Goal: Information Seeking & Learning: Learn about a topic

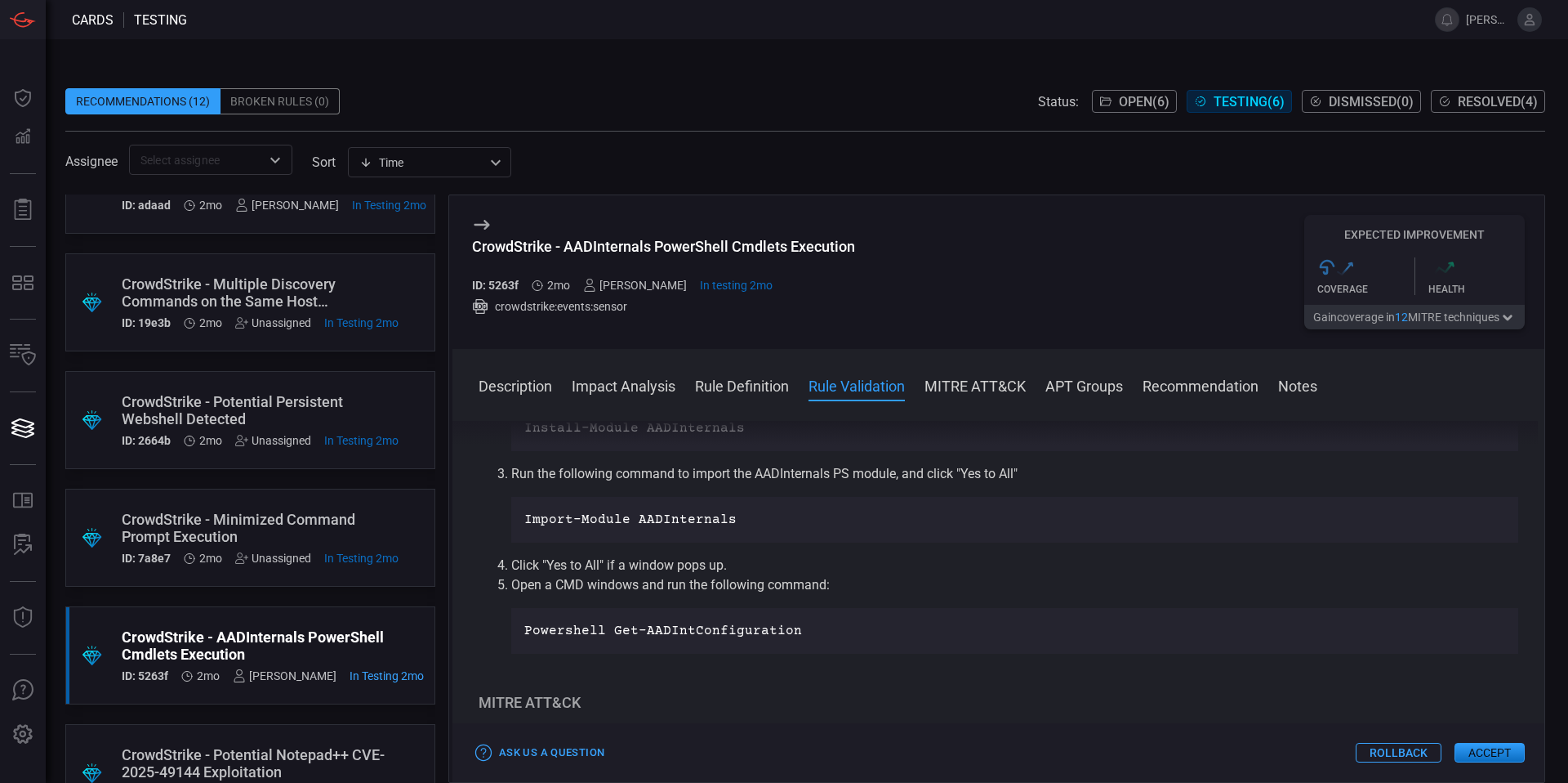
scroll to position [75, 0]
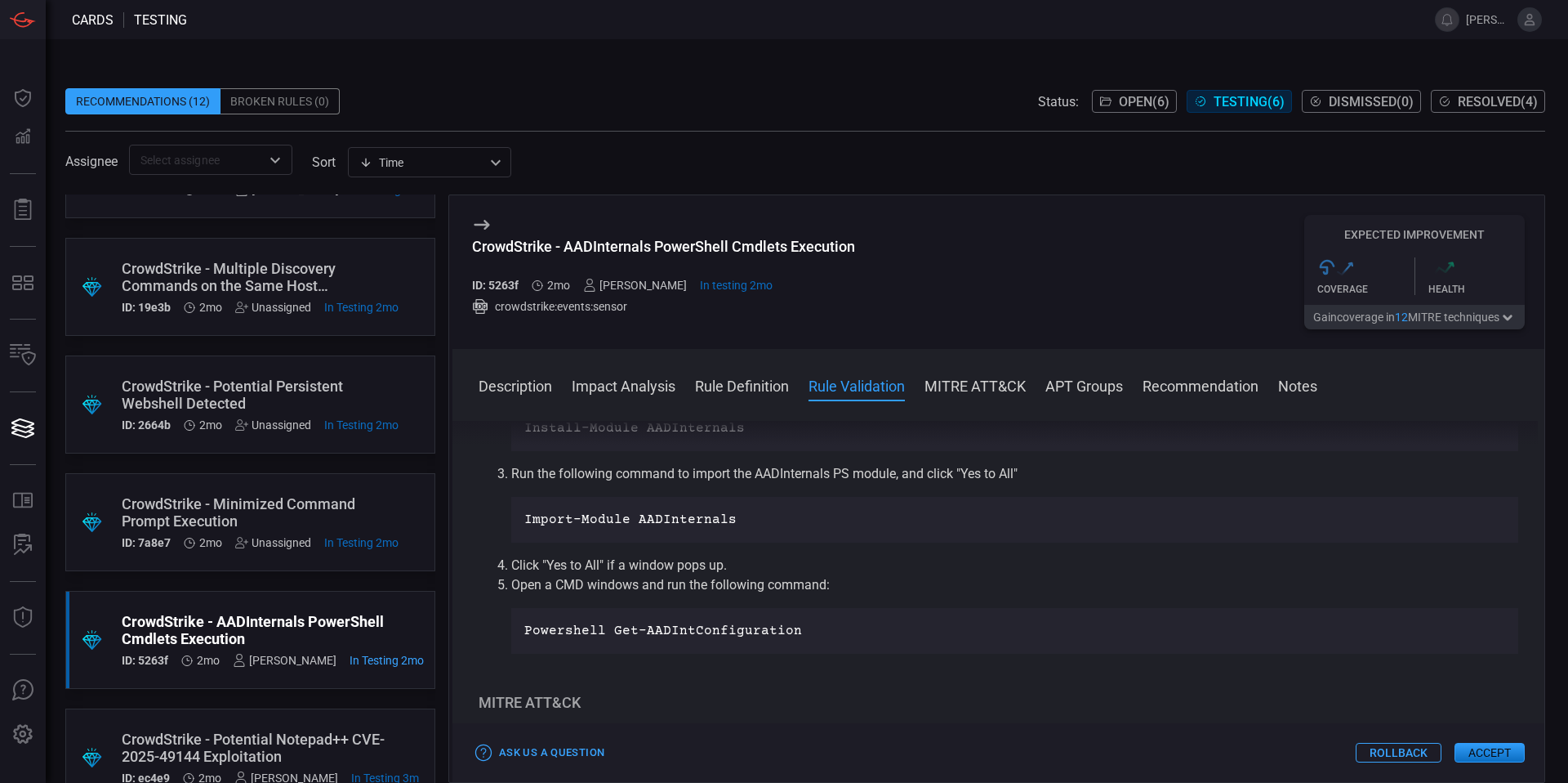
click at [315, 396] on div "CrowdStrike - Potential Persistent Webshell Detected" at bounding box center [260, 394] width 277 height 34
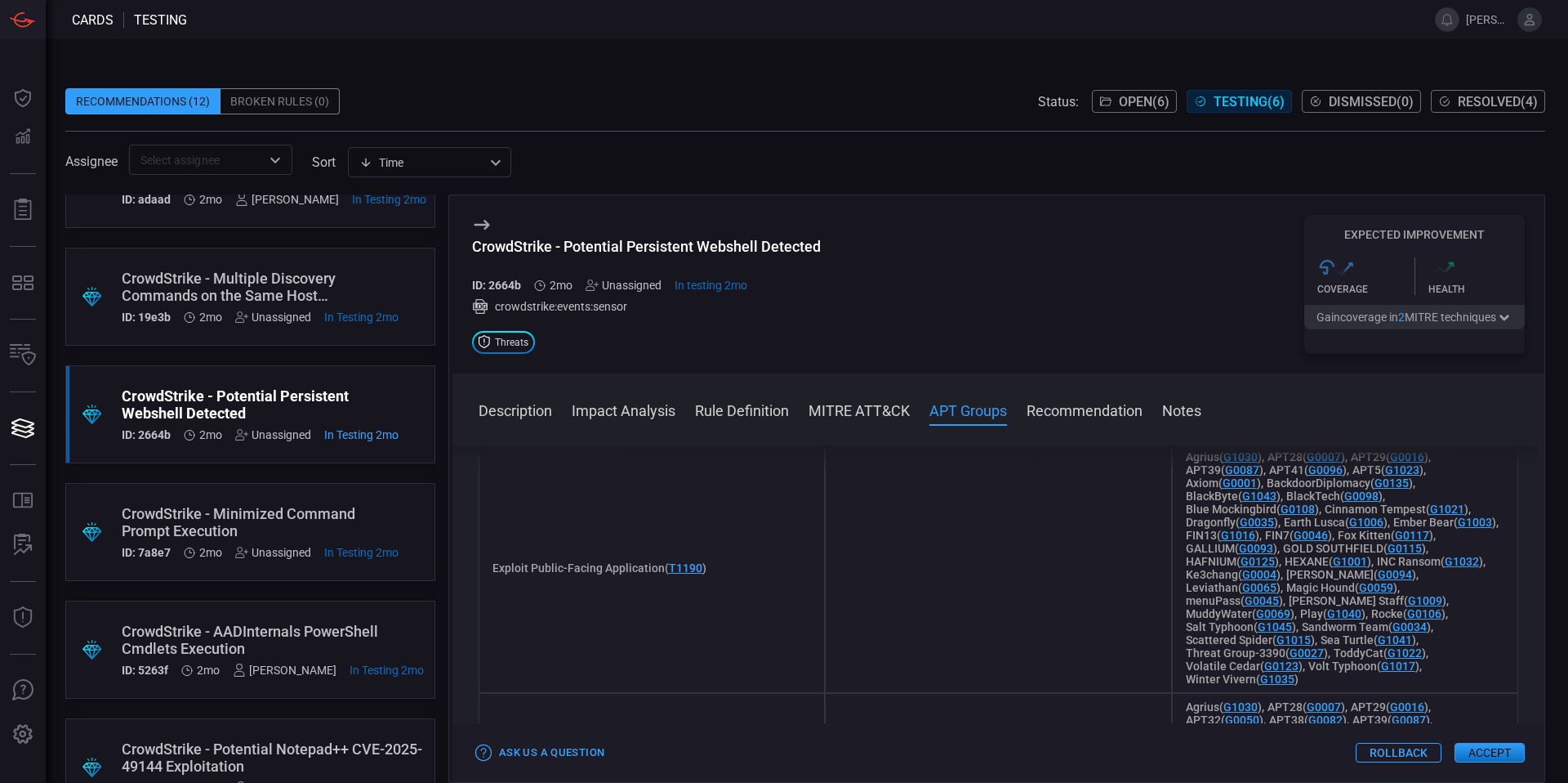
scroll to position [130, 0]
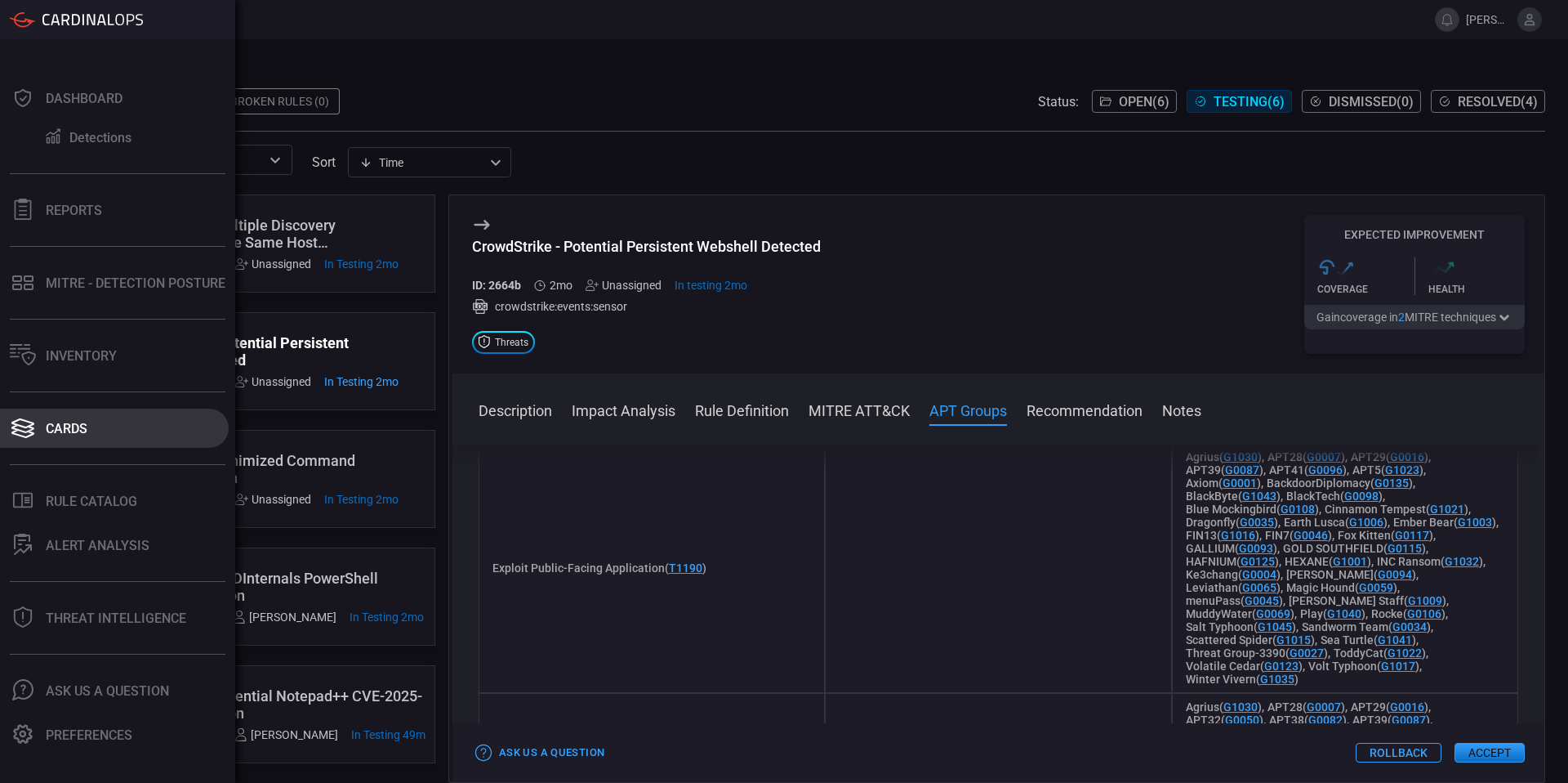
click at [36, 427] on button "Cards" at bounding box center [114, 428] width 229 height 39
drag, startPoint x: 109, startPoint y: 426, endPoint x: 89, endPoint y: 454, distance: 34.4
click at [108, 426] on button "Cards" at bounding box center [114, 428] width 229 height 39
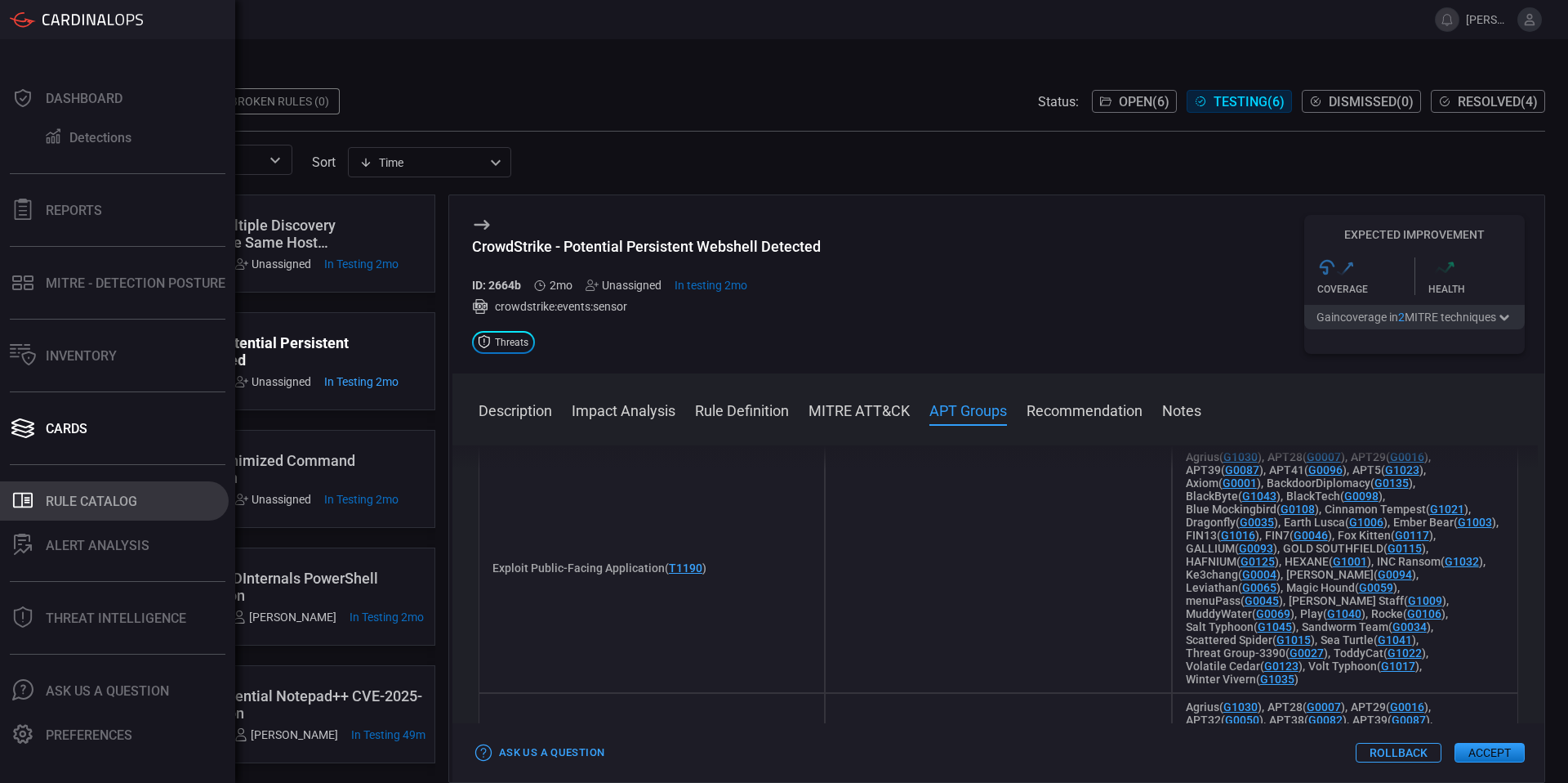
click at [90, 505] on div "Rule Catalog" at bounding box center [91, 501] width 91 height 16
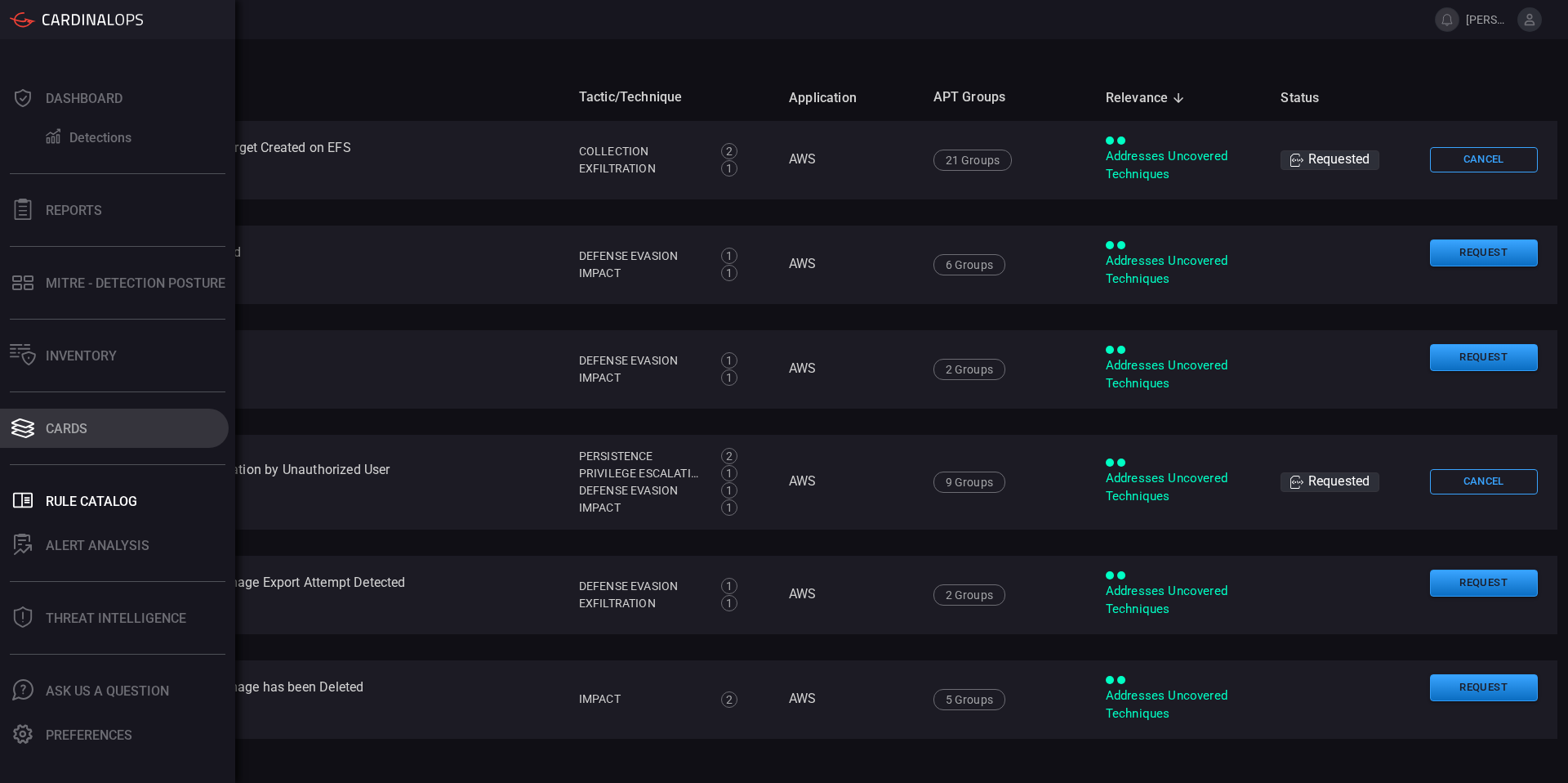
click at [43, 420] on button "Cards" at bounding box center [114, 428] width 229 height 39
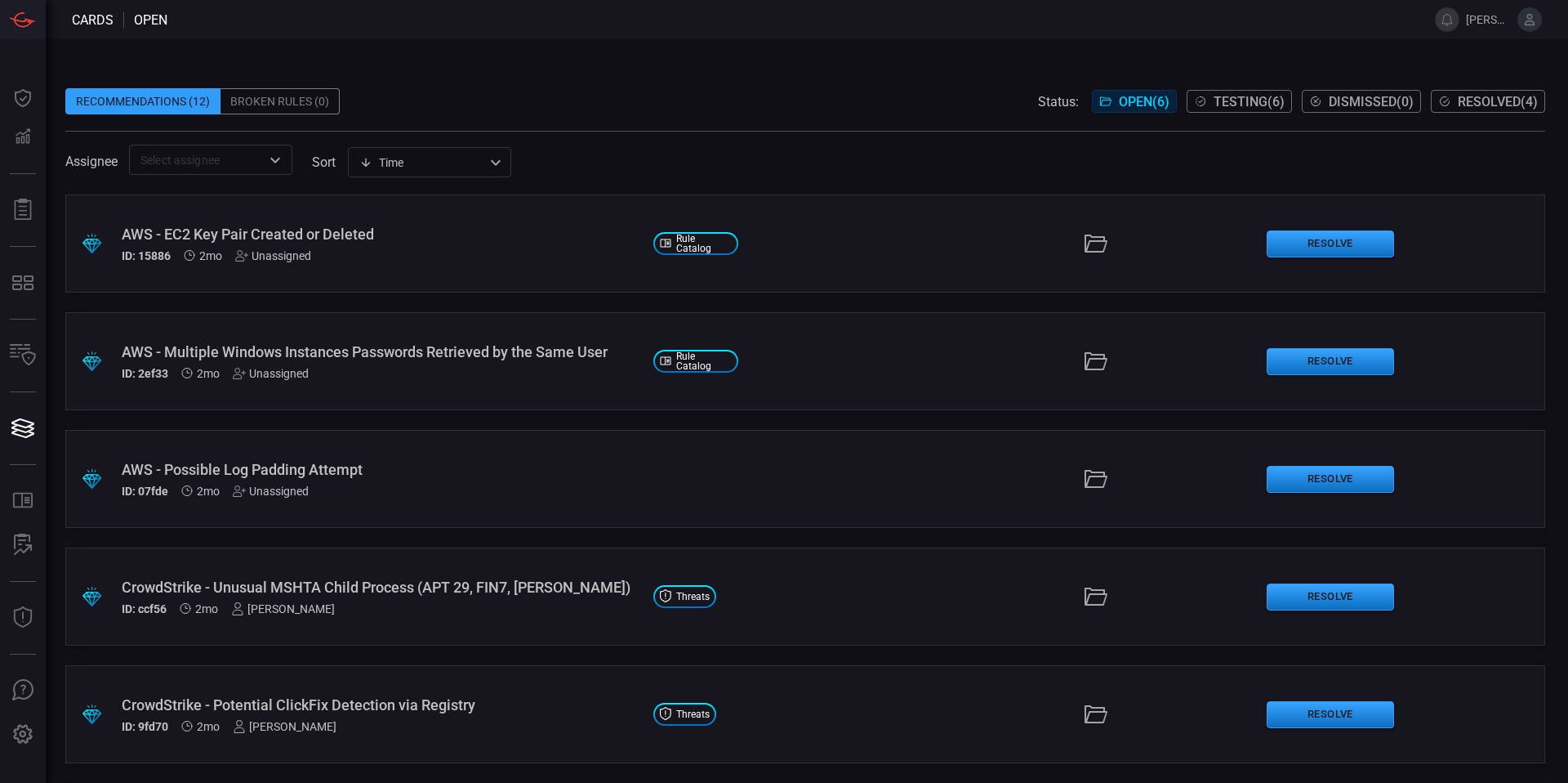
click at [256, 163] on input "text" at bounding box center [197, 159] width 127 height 21
click at [689, 106] on div "Recommendations (12) Broken Rules (0) Status: Open ( 6 ) Testing ( 6 ) Dismisse…" at bounding box center [805, 102] width 1480 height 27
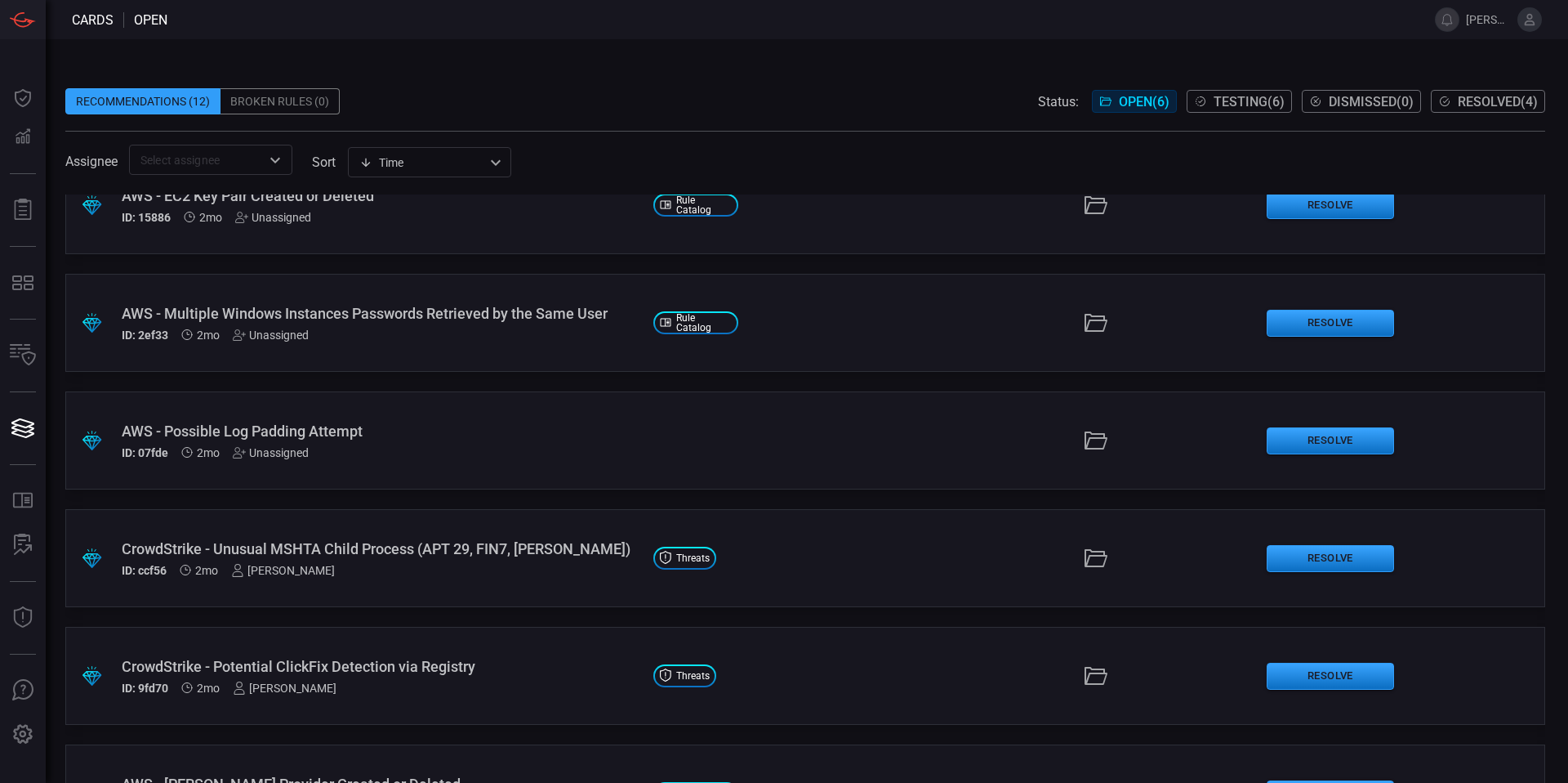
scroll to position [118, 0]
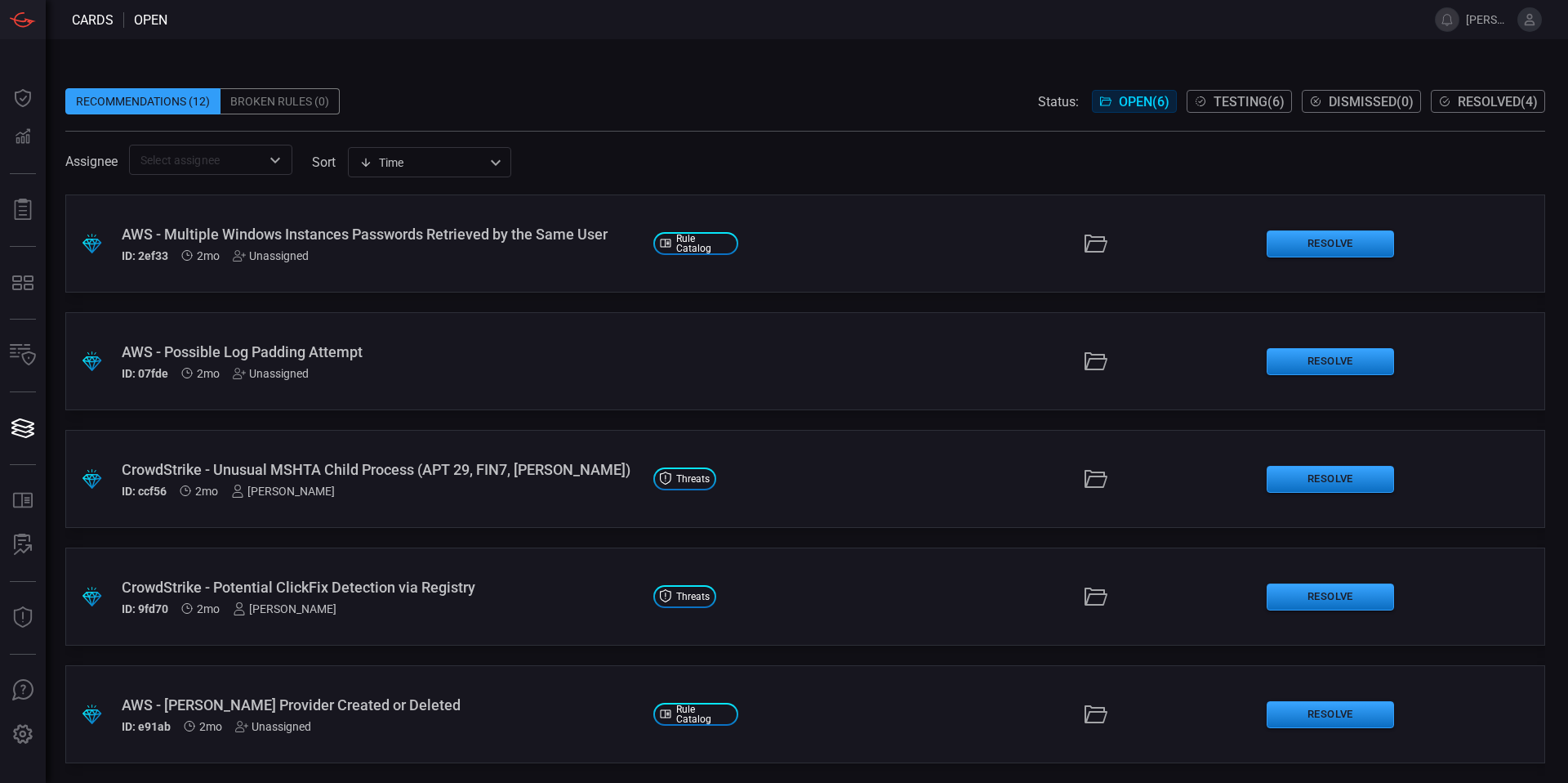
click at [375, 611] on div "ID: 9fd70 2mo [PERSON_NAME]" at bounding box center [381, 609] width 519 height 13
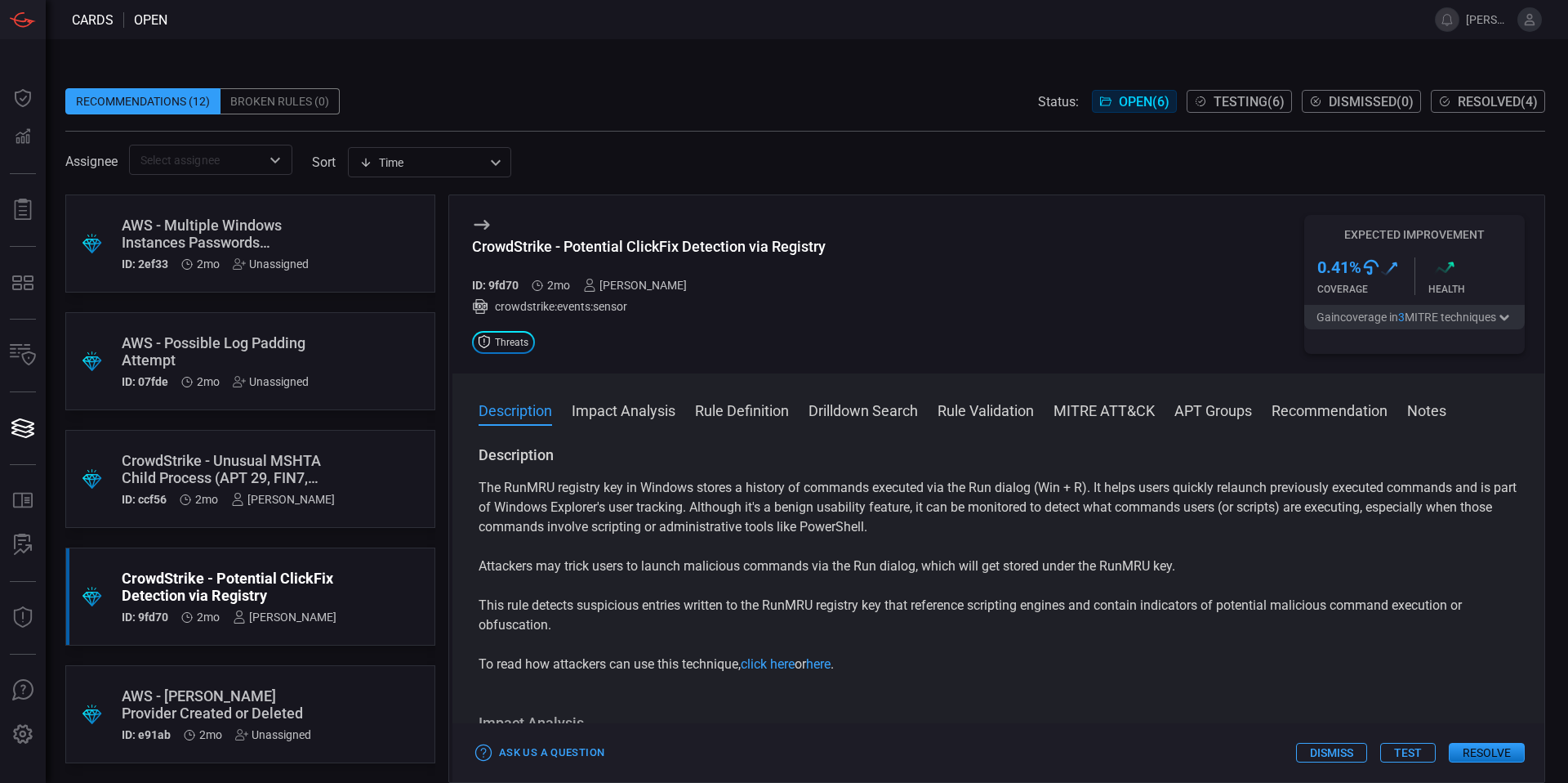
click at [312, 491] on div "CrowdStrike - Unusual MSHTA Child Process (APT 29, FIN7, [PERSON_NAME]) ID: ccf…" at bounding box center [228, 478] width 213 height 54
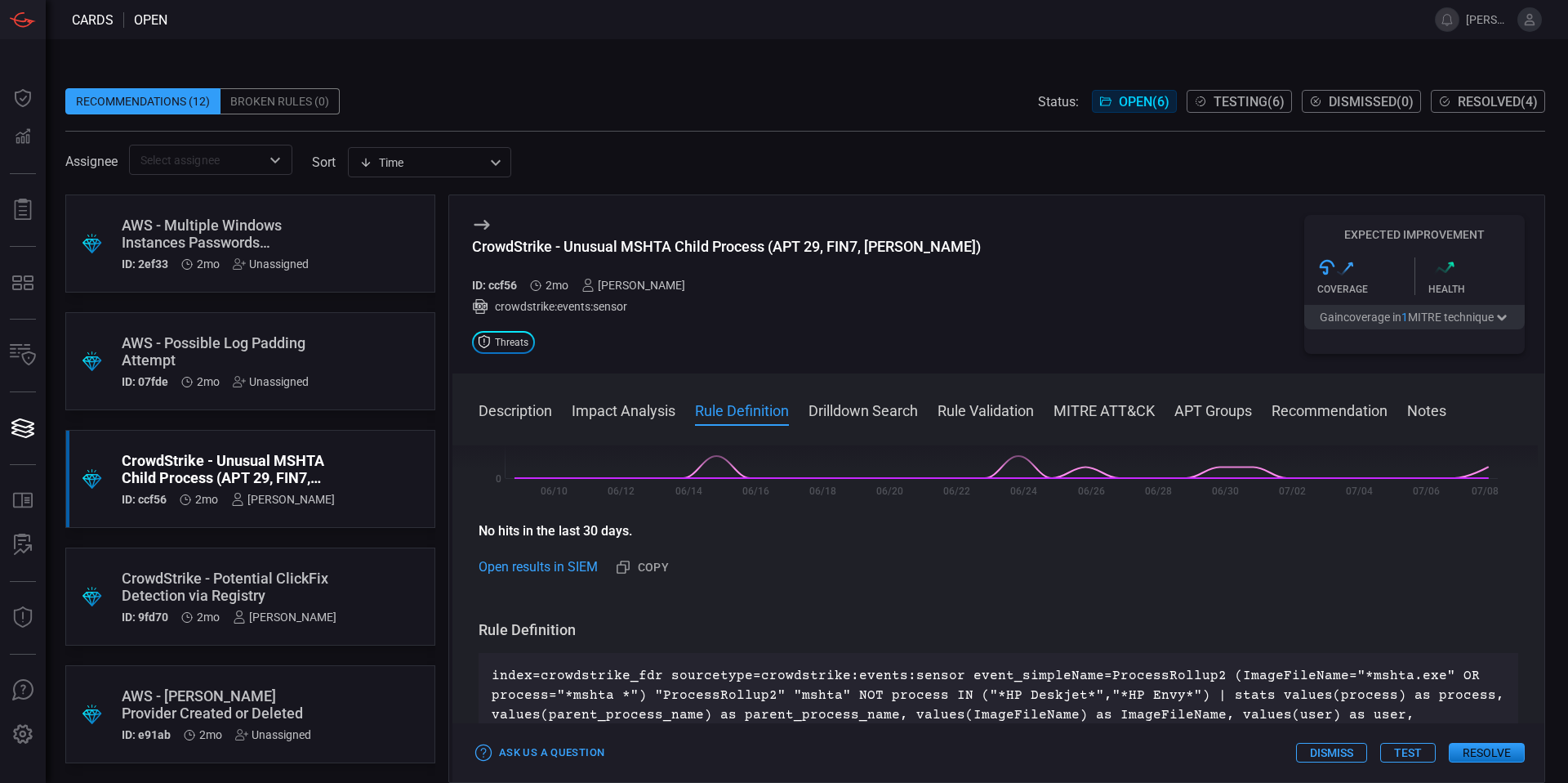
scroll to position [529, 0]
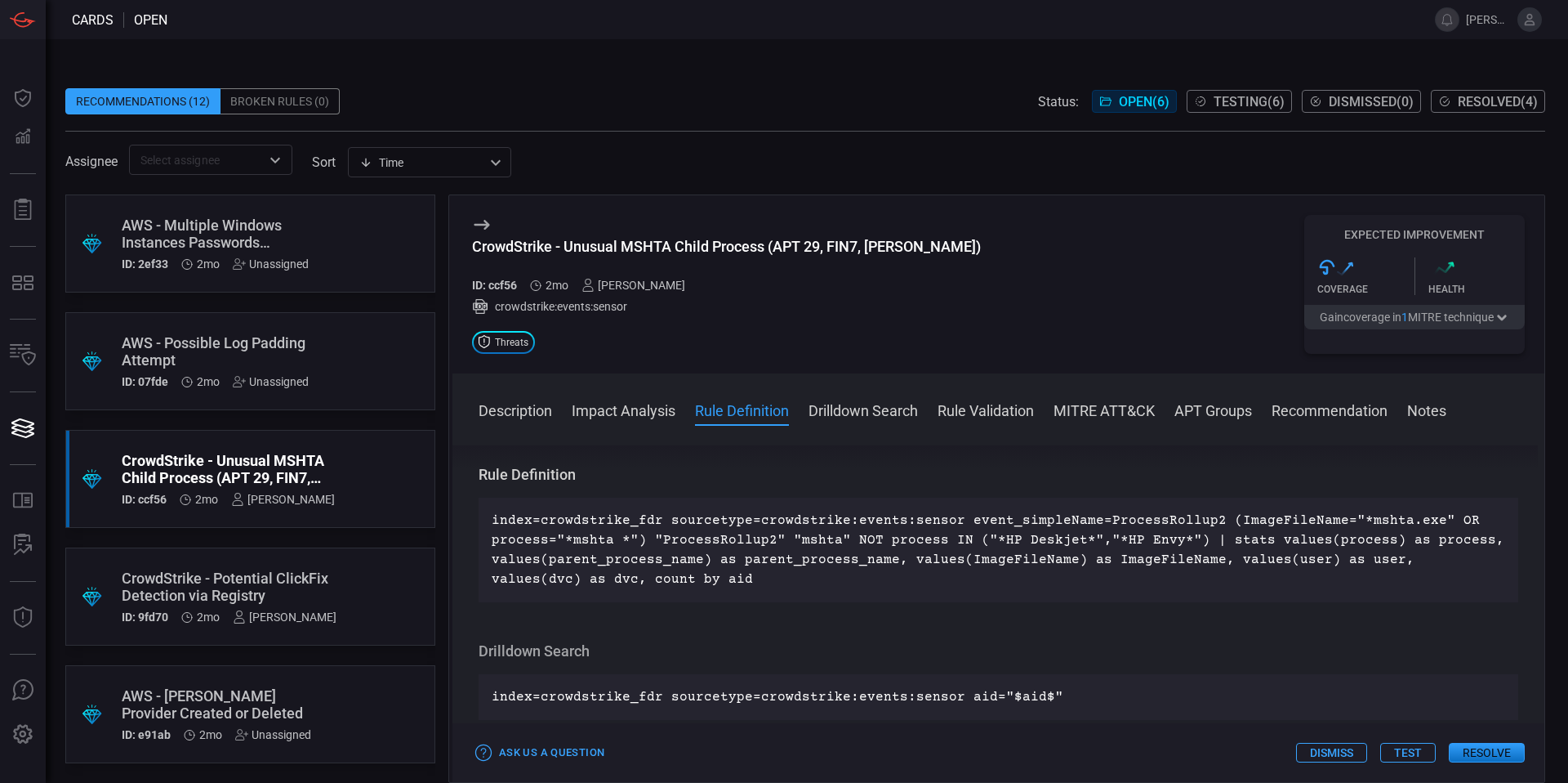
click at [827, 562] on p "index=crowdstrike_fdr sourcetype=crowdstrike:events:sensor event_simpleName=Pro…" at bounding box center [999, 549] width 1014 height 79
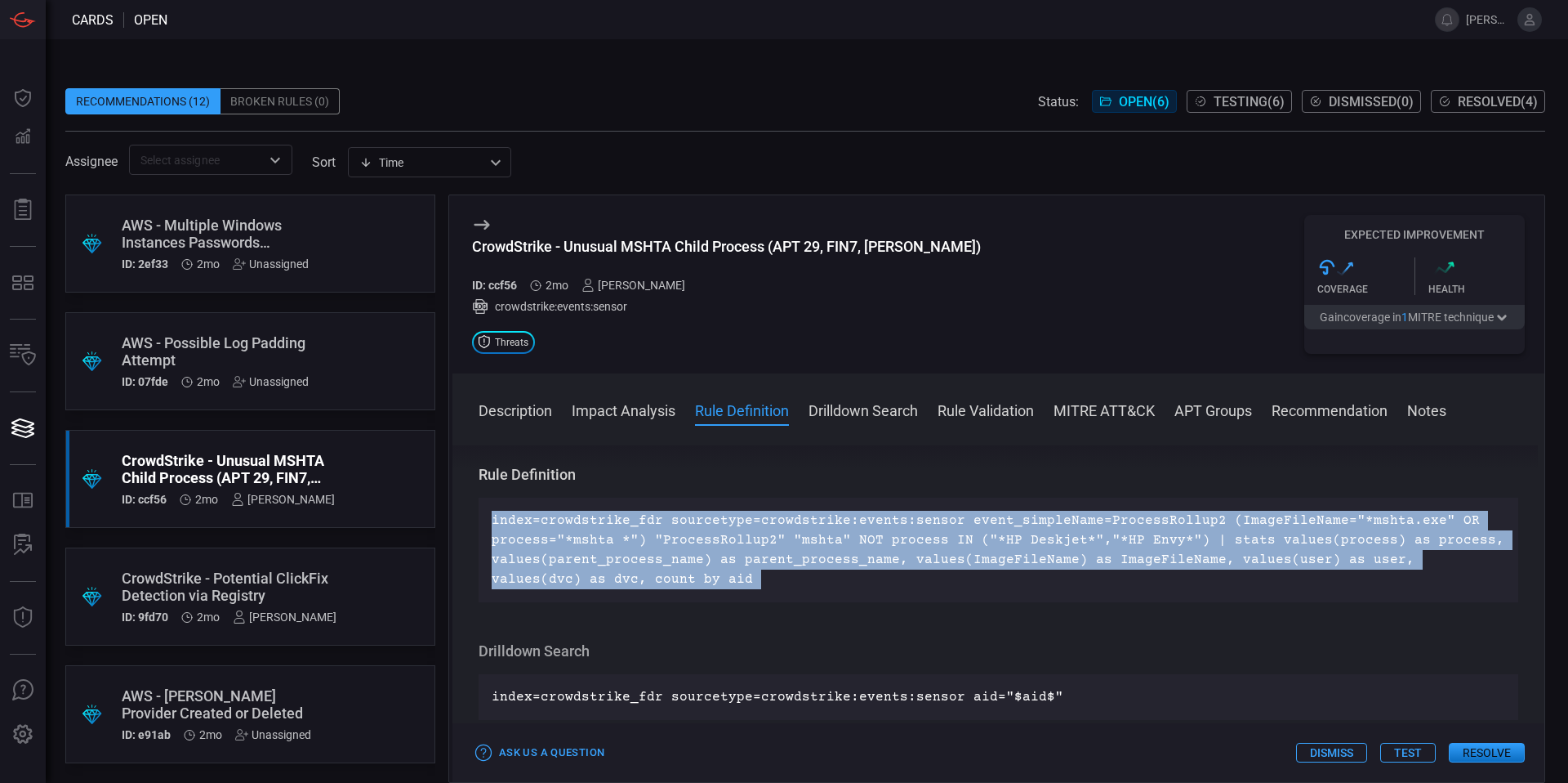
click at [827, 562] on p "index=crowdstrike_fdr sourcetype=crowdstrike:events:sensor event_simpleName=Pro…" at bounding box center [999, 549] width 1014 height 79
copy p "index=crowdstrike_fdr sourcetype=crowdstrike:events:sensor event_simpleName=Pro…"
click at [1253, 99] on span "Testing ( 6 )" at bounding box center [1249, 101] width 71 height 16
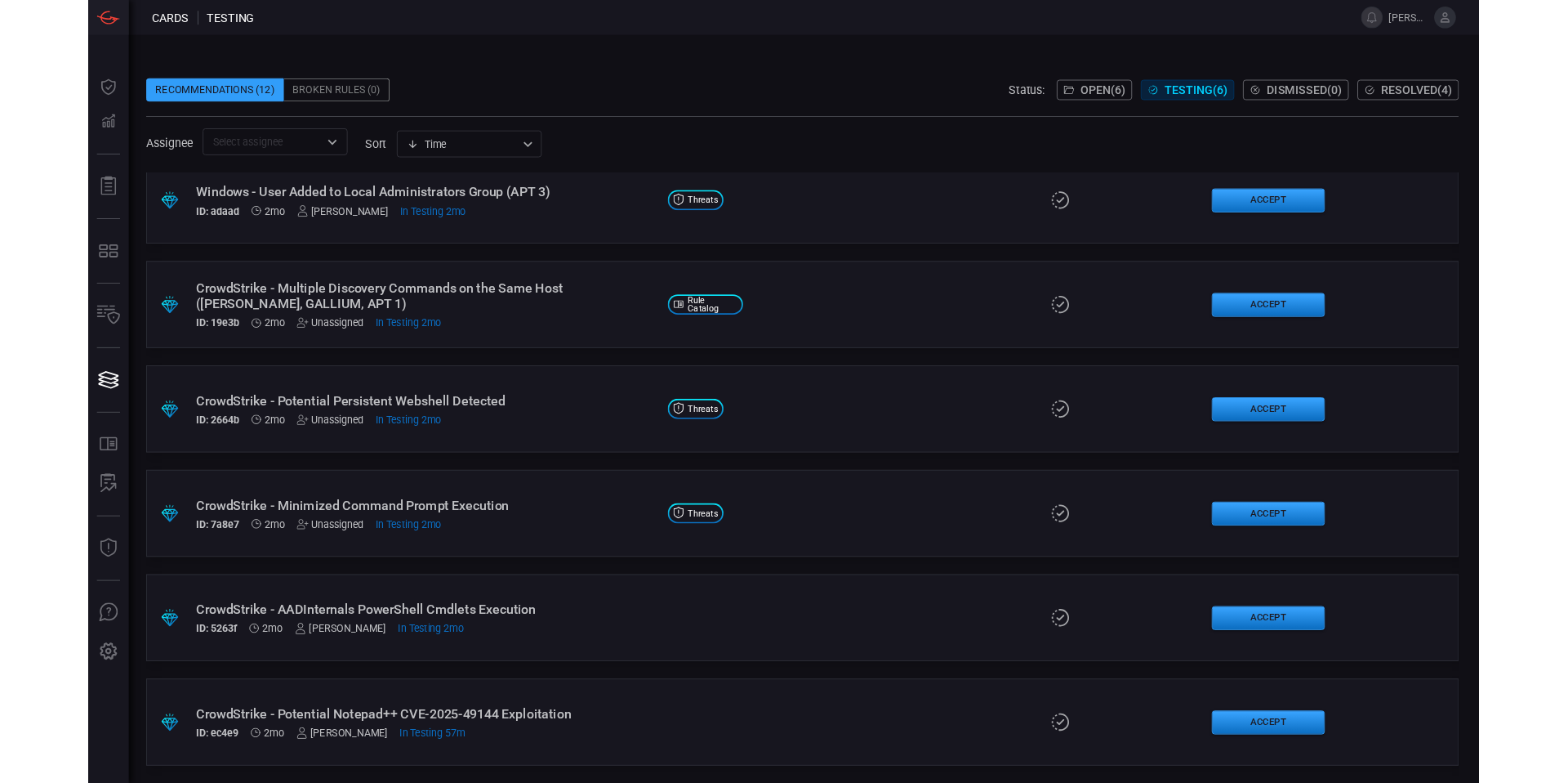
scroll to position [100, 0]
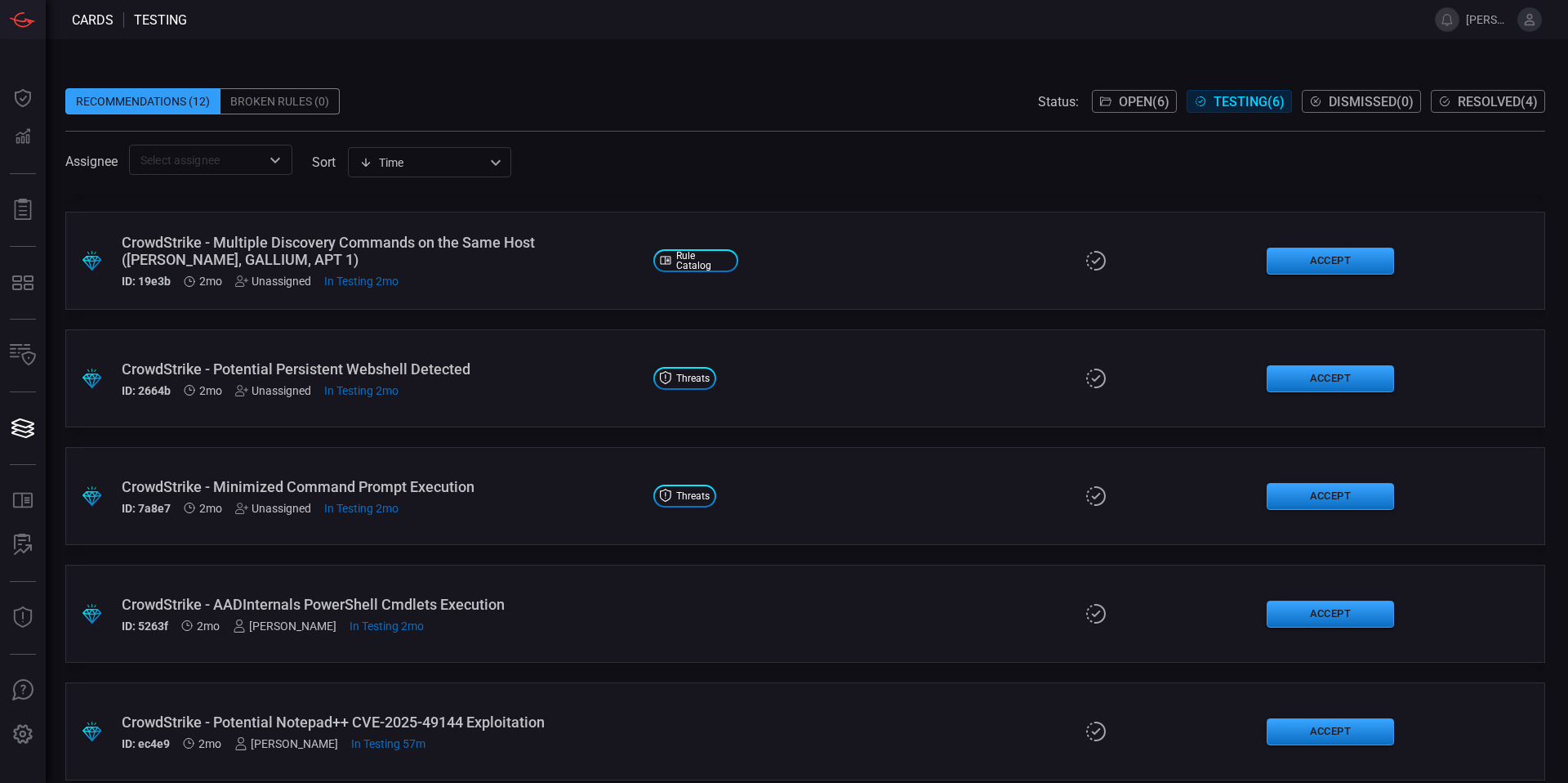
click at [1098, 109] on button "Open ( 6 )" at bounding box center [1134, 101] width 85 height 23
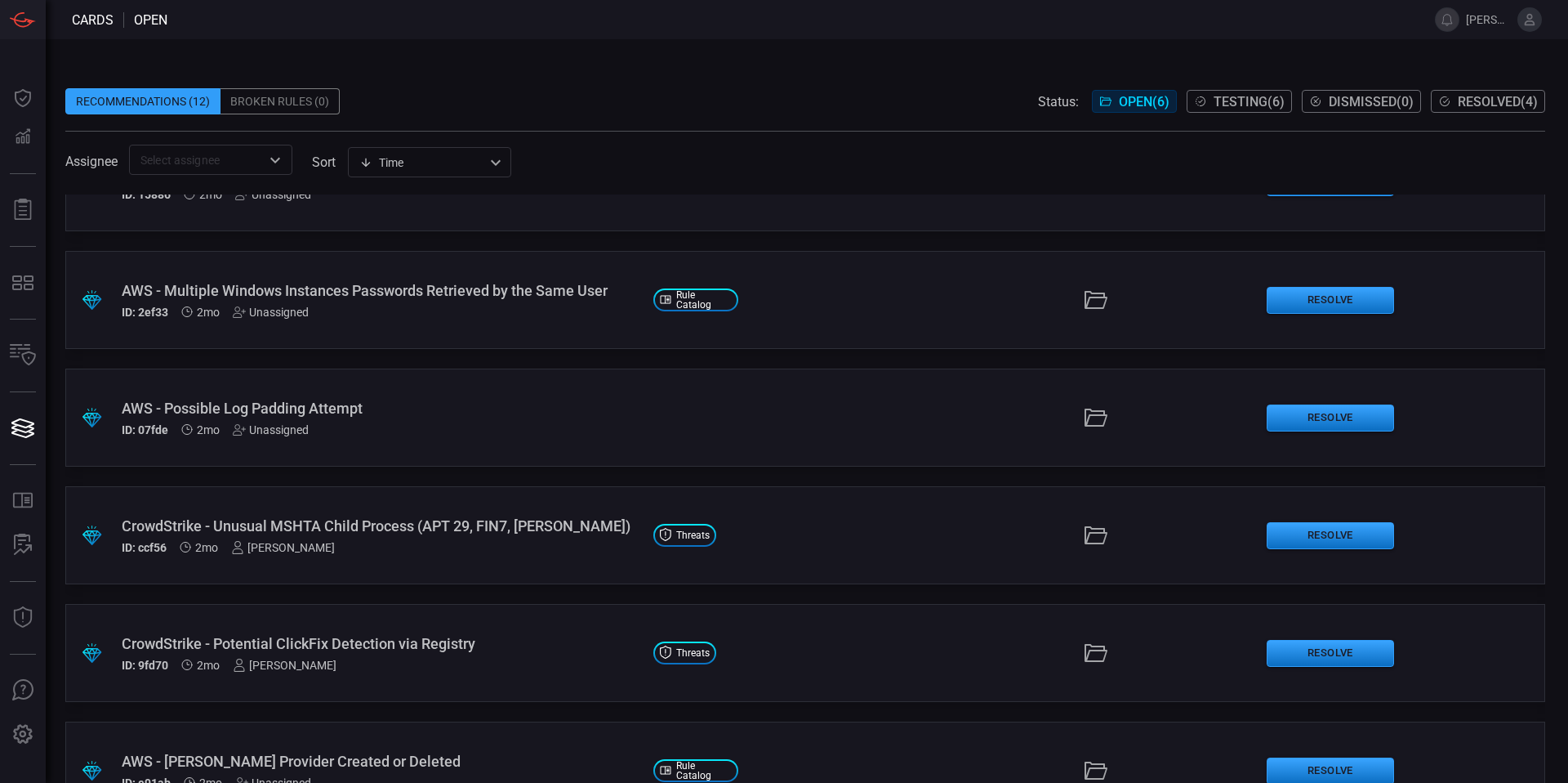
scroll to position [118, 0]
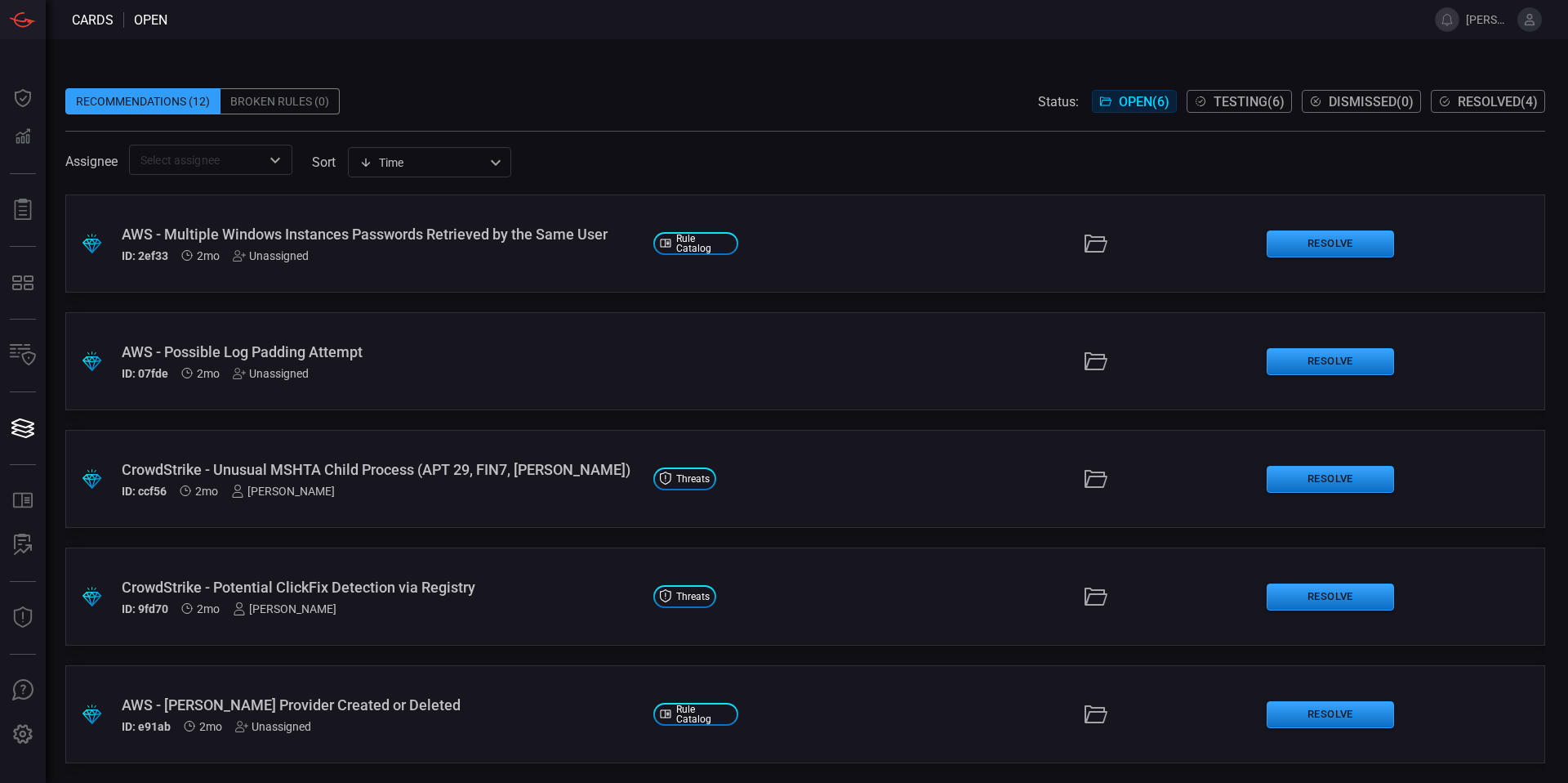
click at [399, 495] on div "ID: ccf56 2mo [PERSON_NAME]" at bounding box center [381, 491] width 519 height 13
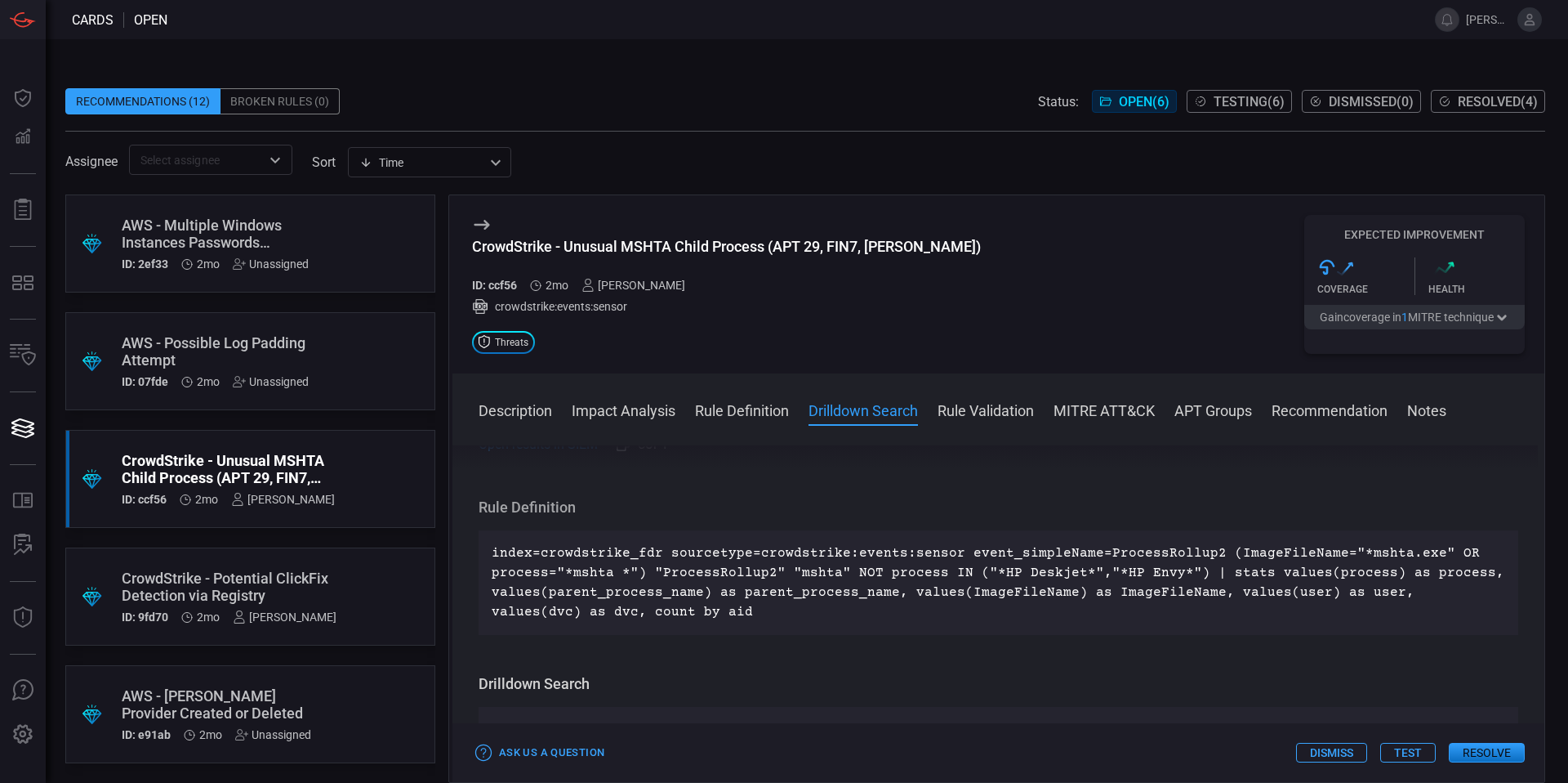
scroll to position [561, 0]
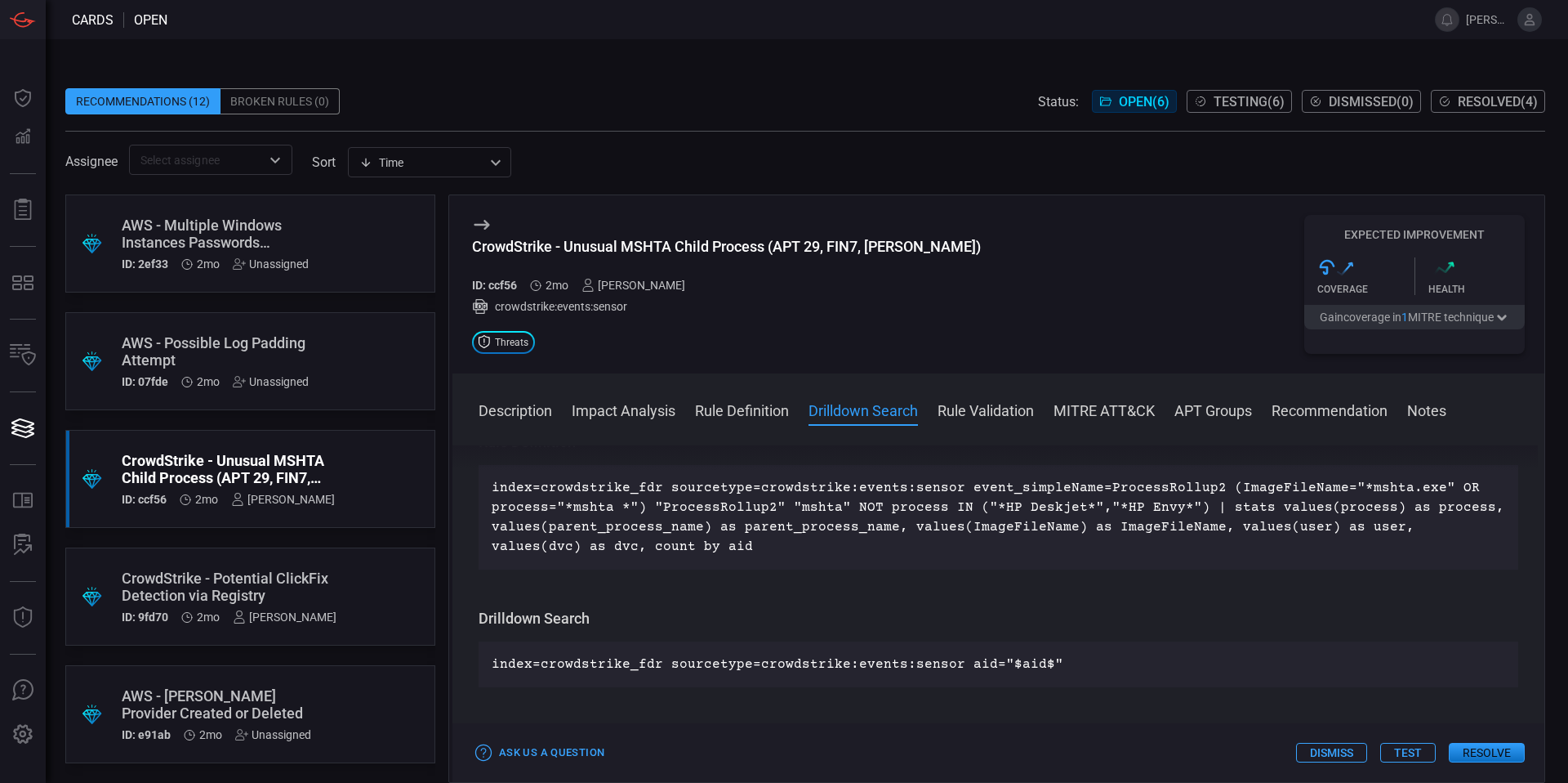
click at [702, 582] on div "Description Mshta.exe is a Microsoft Windows built in utility used to execute H…" at bounding box center [998, 610] width 1092 height 331
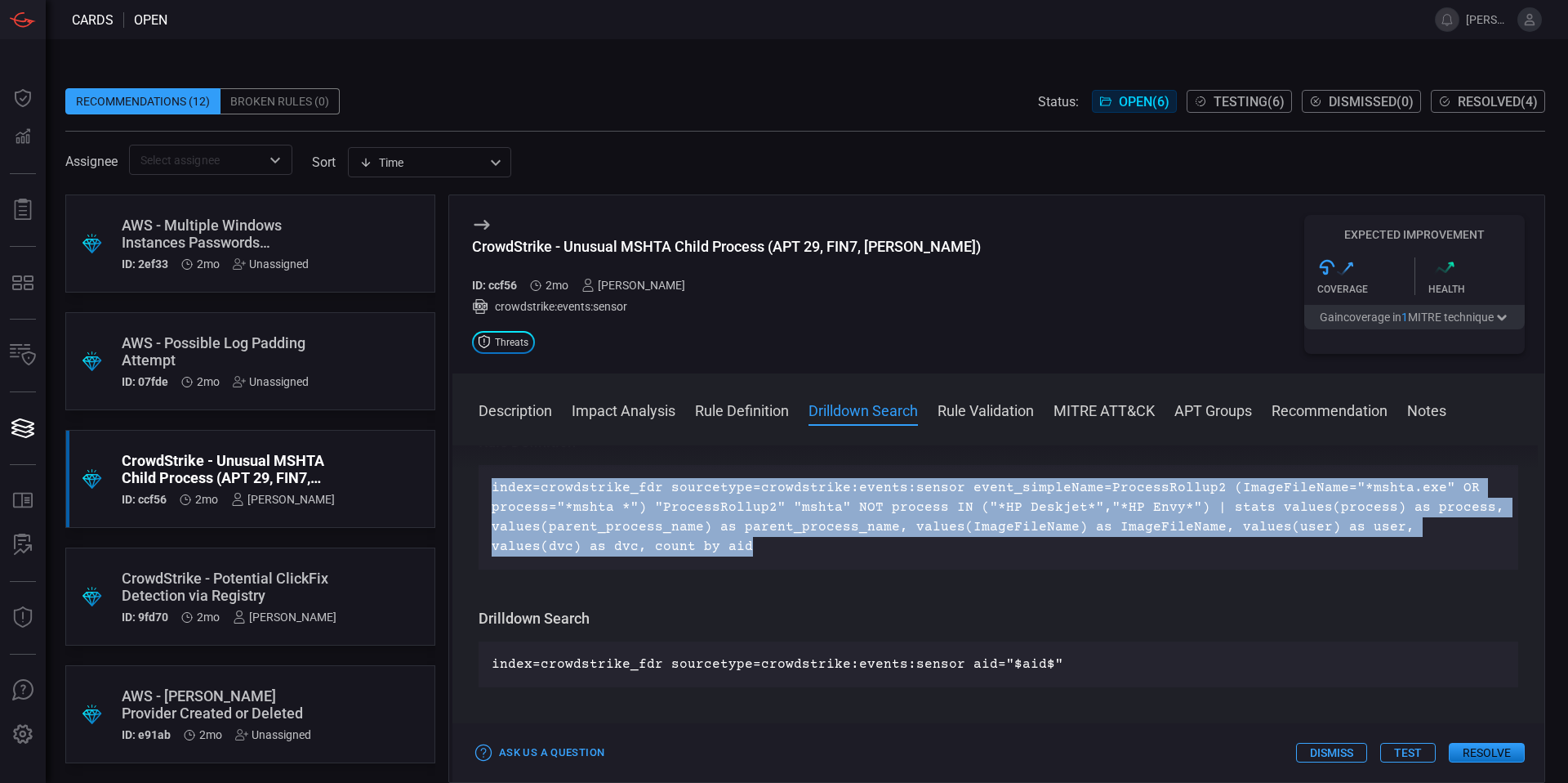
drag, startPoint x: 688, startPoint y: 562, endPoint x: 475, endPoint y: 490, distance: 224.8
click at [475, 490] on div "Description Mshta.exe is a Microsoft Windows built in utility used to execute H…" at bounding box center [998, 610] width 1092 height 331
copy p "index=crowdstrike_fdr sourcetype=crowdstrike:events:sensor event_simpleName=Pro…"
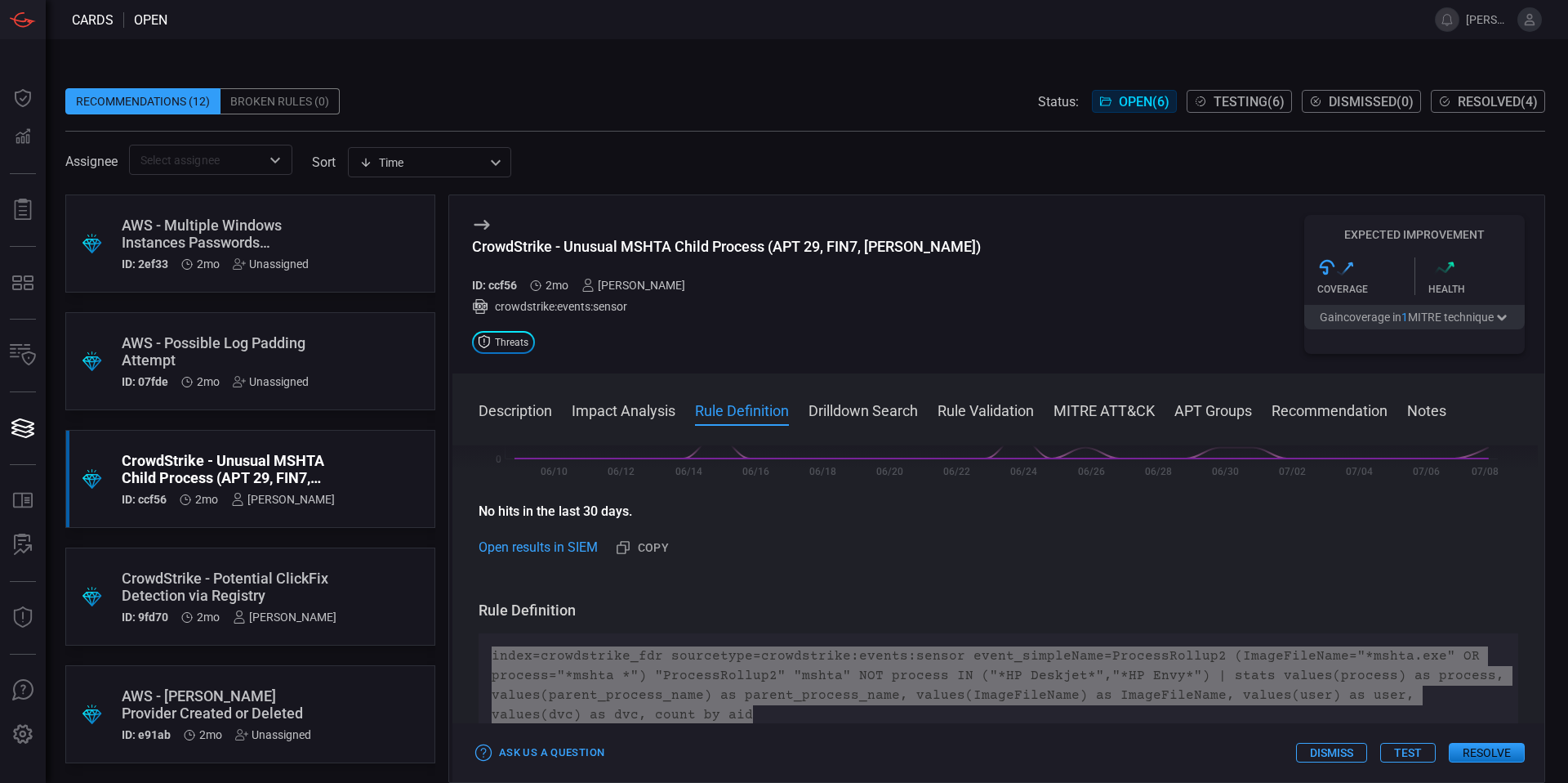
scroll to position [389, 0]
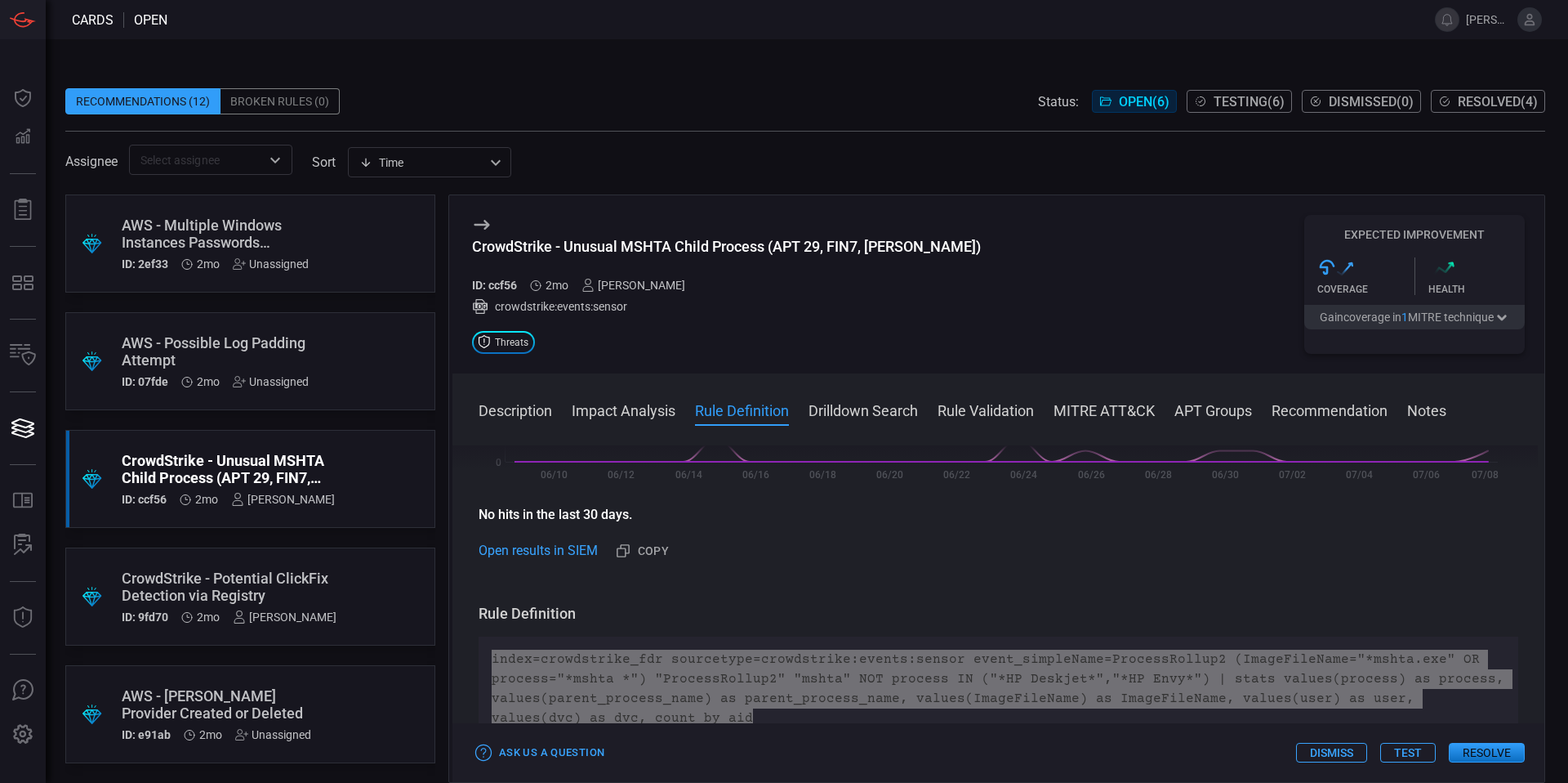
copy p "index=crowdstrike_fdr sourcetype=crowdstrike:events:sensor event_simpleName=Pro…"
